Goal: Information Seeking & Learning: Find specific page/section

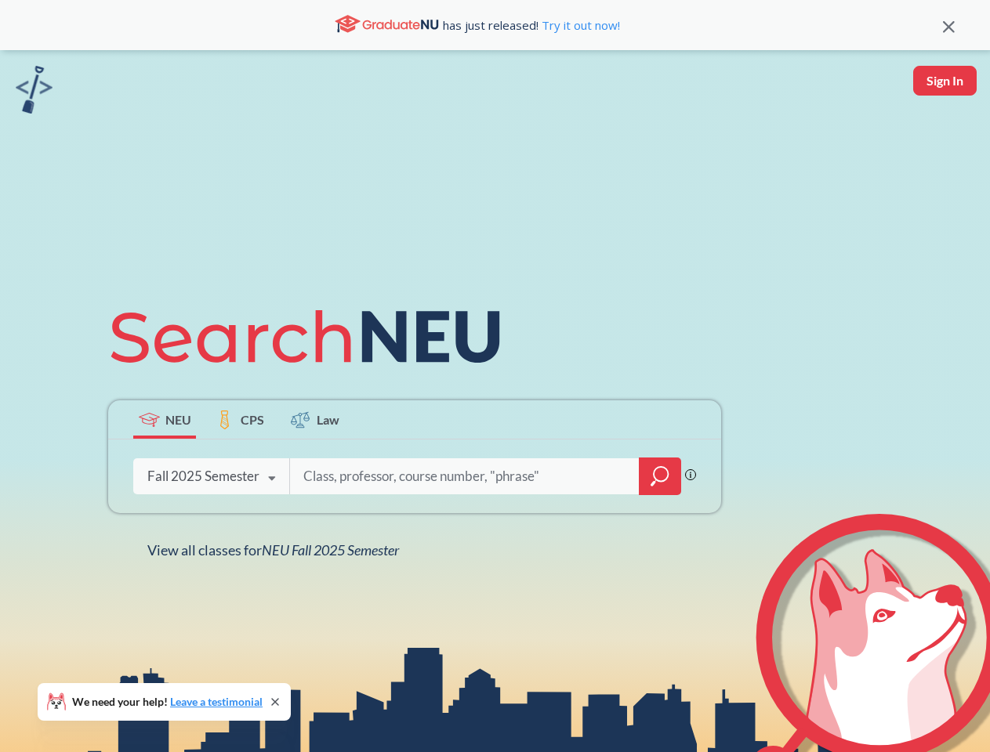
click at [495, 376] on icon at bounding box center [312, 337] width 408 height 88
click at [948, 25] on icon at bounding box center [949, 27] width 12 height 12
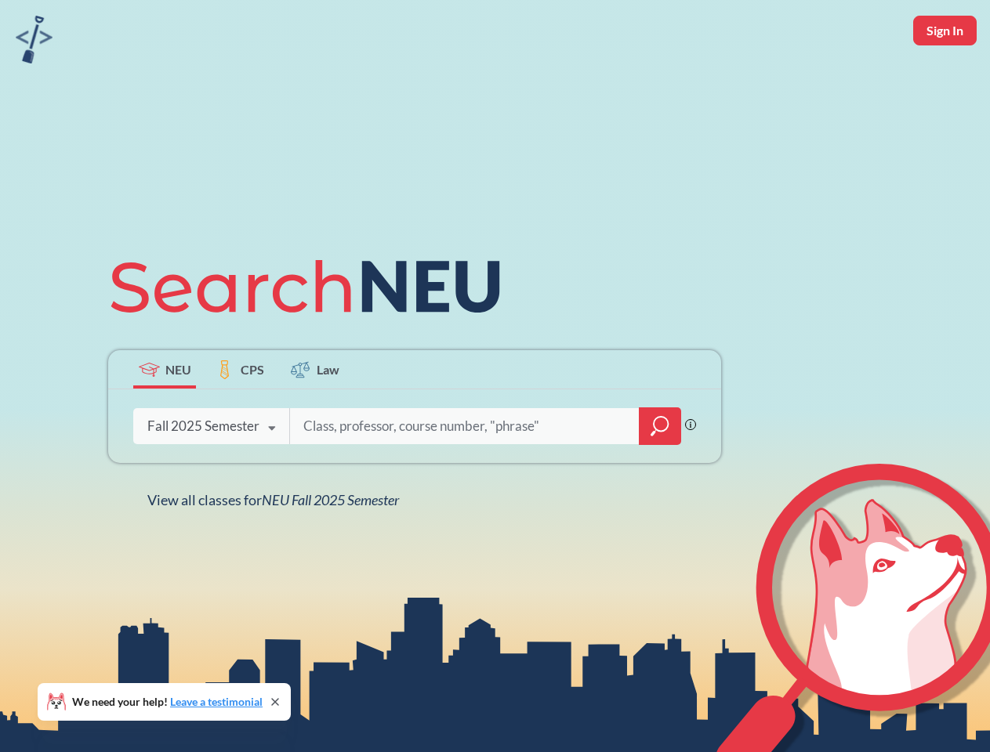
click at [944, 81] on div "NEU CPS Law Phrase search guarantees the exact search appears in the results. E…" at bounding box center [495, 376] width 990 height 752
click at [165, 419] on div "Fall 2025 Semester" at bounding box center [203, 426] width 112 height 17
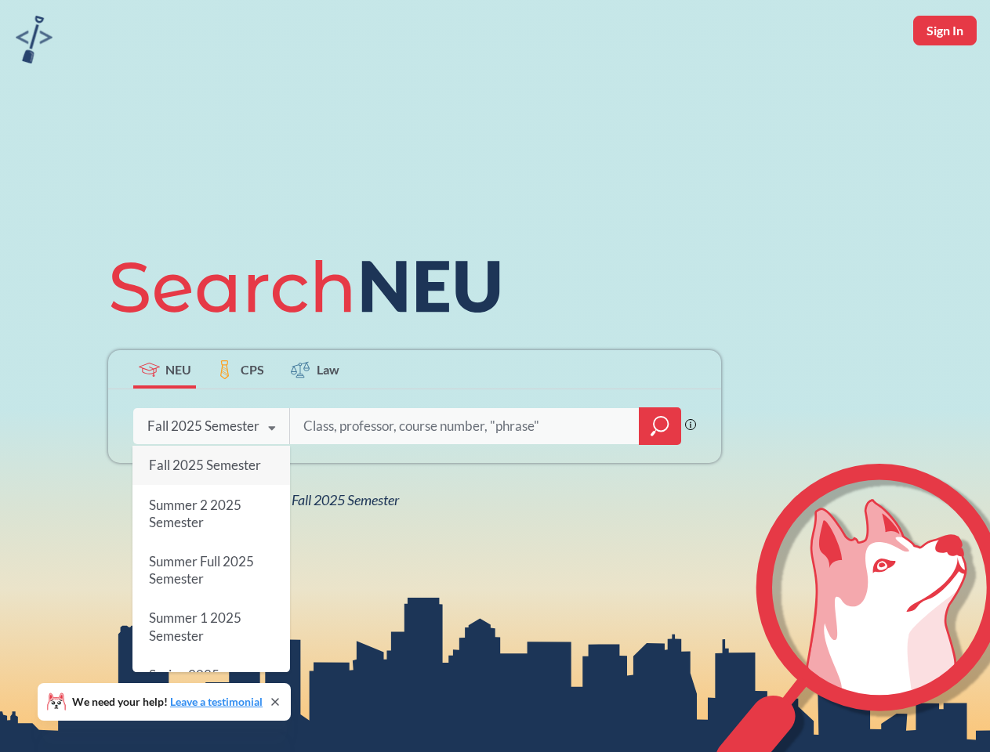
click at [240, 419] on div "Fall 2025 Semester" at bounding box center [203, 426] width 112 height 17
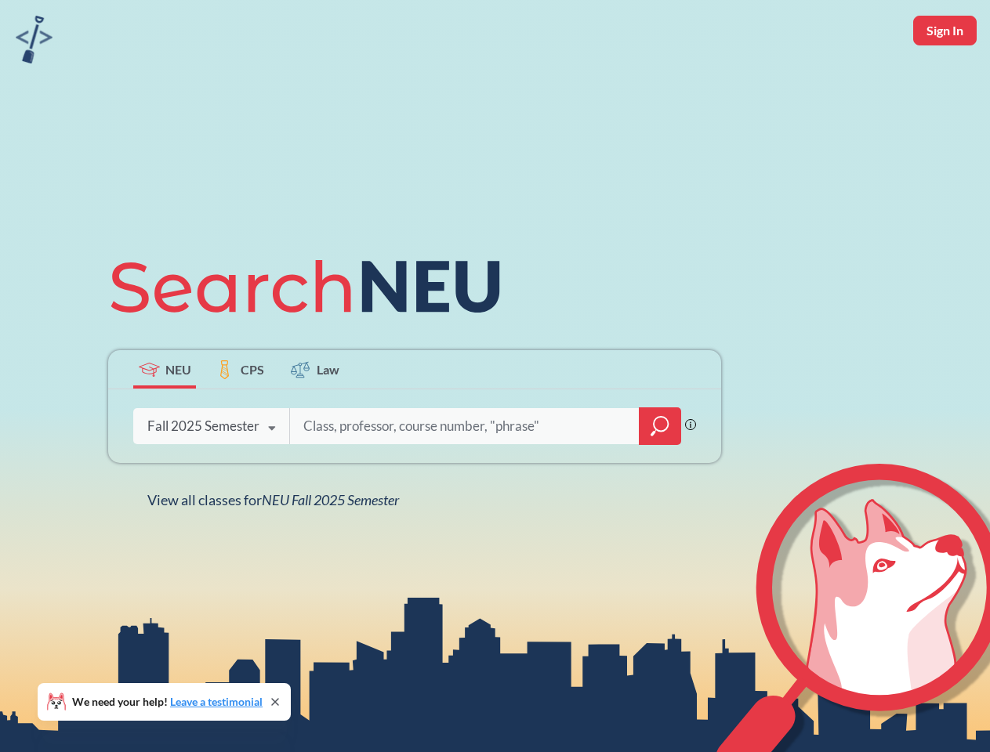
click at [315, 419] on input "search" at bounding box center [465, 426] width 326 height 33
click at [660, 477] on div "NEU CPS Law Phrase search guarantees the exact search appears in the results. E…" at bounding box center [415, 376] width 632 height 266
click at [211, 477] on div "NEU CPS Law Phrase search guarantees the exact search appears in the results. E…" at bounding box center [415, 376] width 632 height 266
click at [272, 479] on div "NEU CPS Law Phrase search guarantees the exact search appears in the results. E…" at bounding box center [415, 376] width 632 height 266
click at [277, 550] on div "NEU CPS Law Phrase search guarantees the exact search appears in the results. E…" at bounding box center [495, 376] width 990 height 752
